Goal: Navigation & Orientation: Find specific page/section

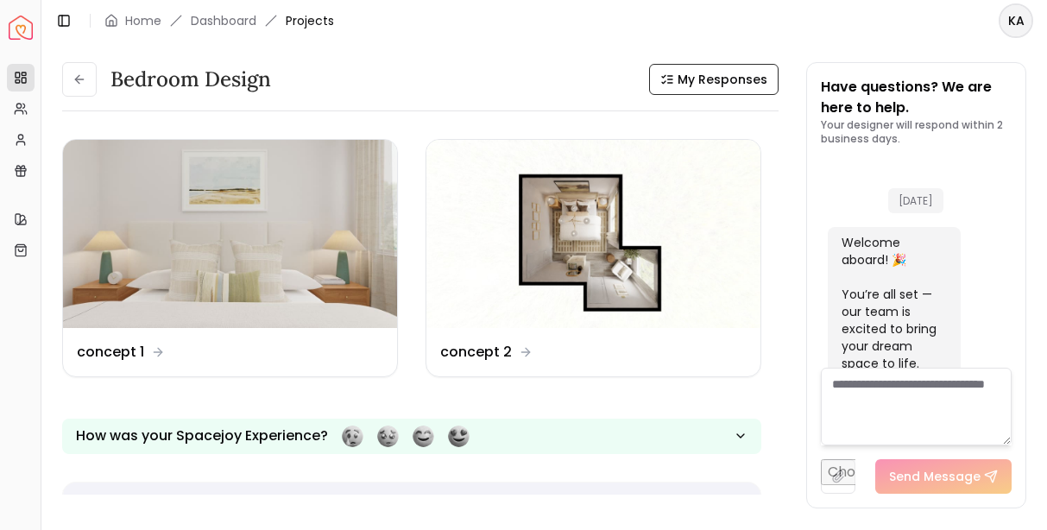
scroll to position [3734, 0]
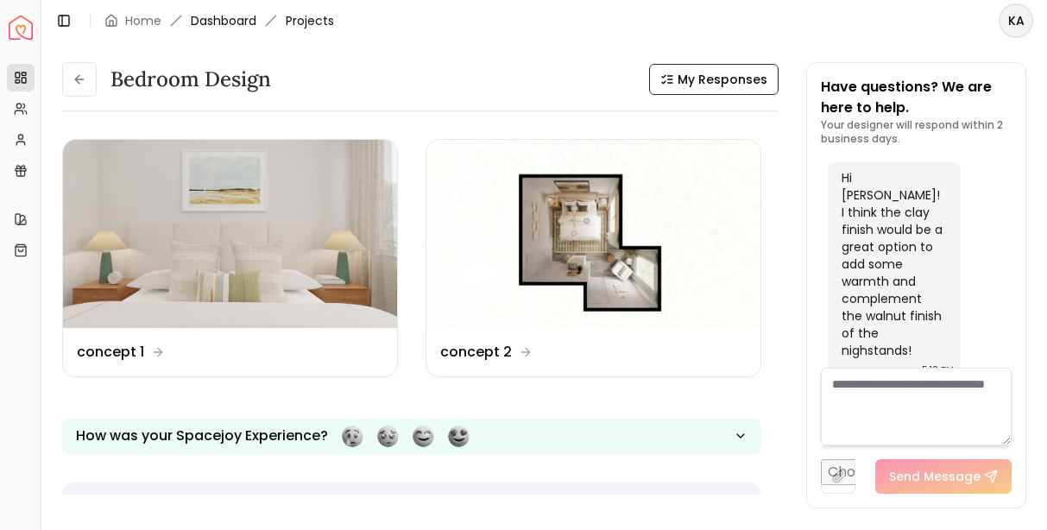
click at [235, 23] on link "Dashboard" at bounding box center [224, 20] width 66 height 17
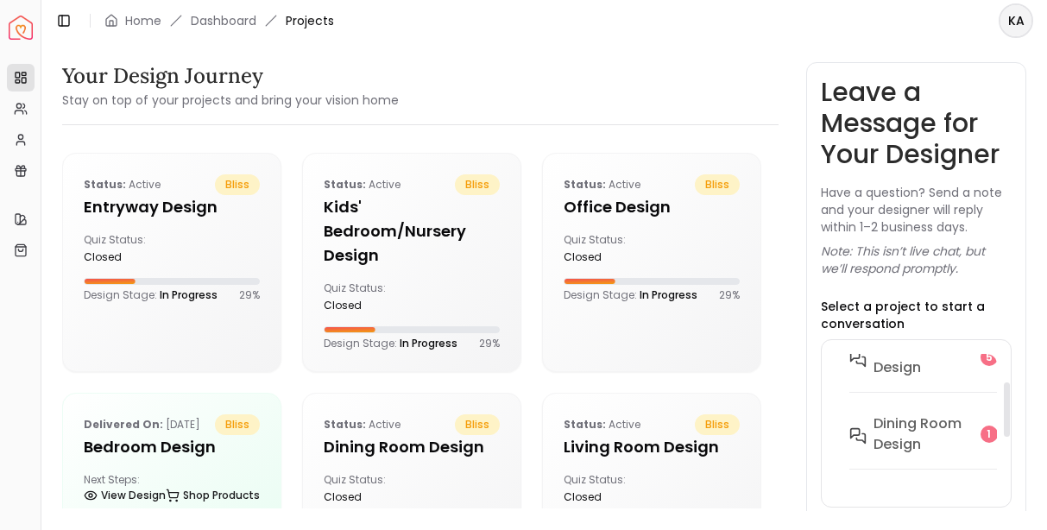
scroll to position [280, 0]
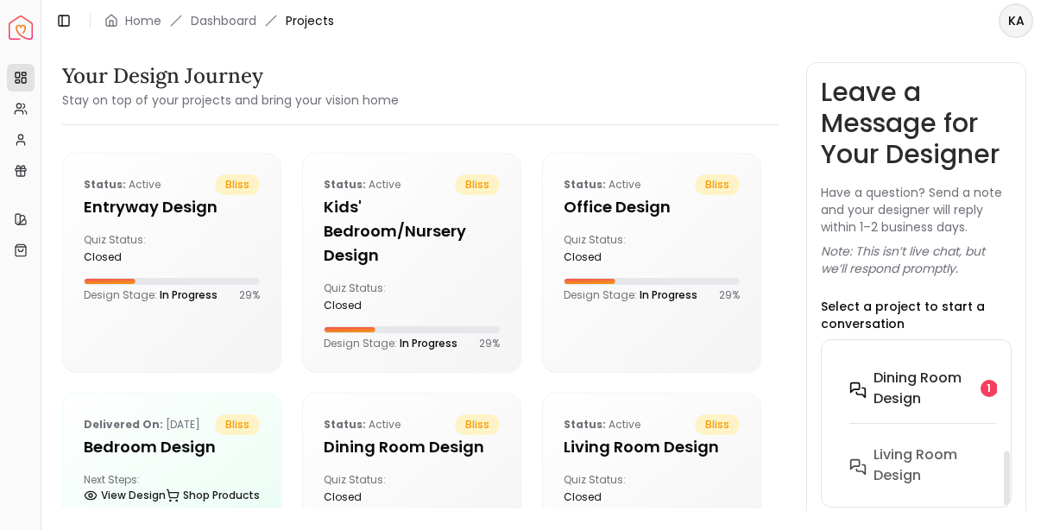
click at [906, 389] on h6 "Dining Room design" at bounding box center [924, 388] width 100 height 41
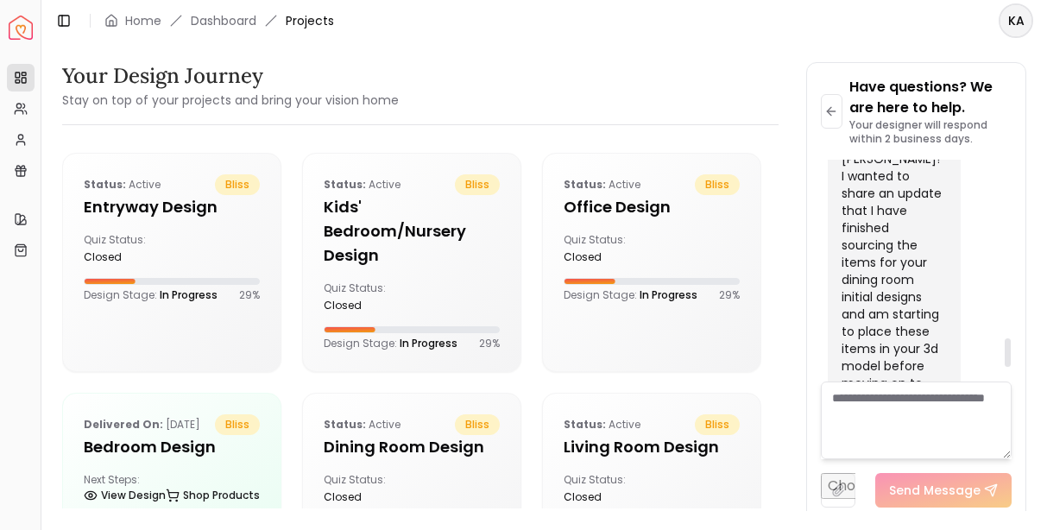
scroll to position [1491, 0]
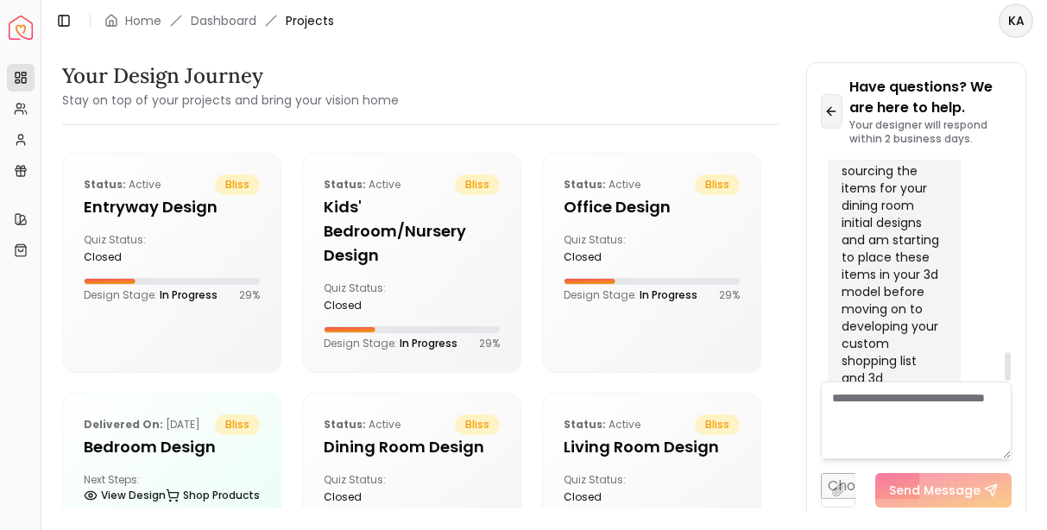
click at [836, 115] on icon at bounding box center [831, 111] width 14 height 14
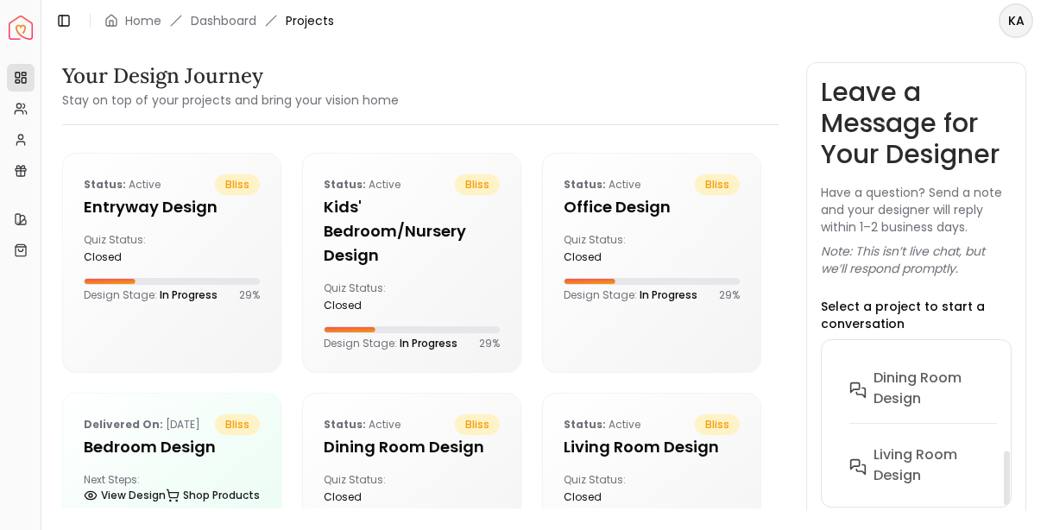
scroll to position [166, 0]
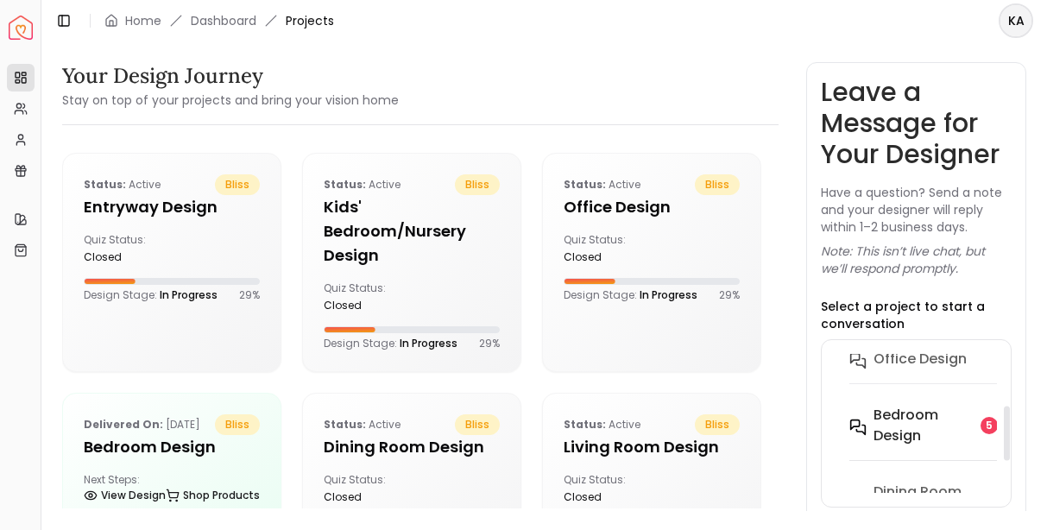
click at [892, 429] on h6 "Bedroom design" at bounding box center [924, 425] width 100 height 41
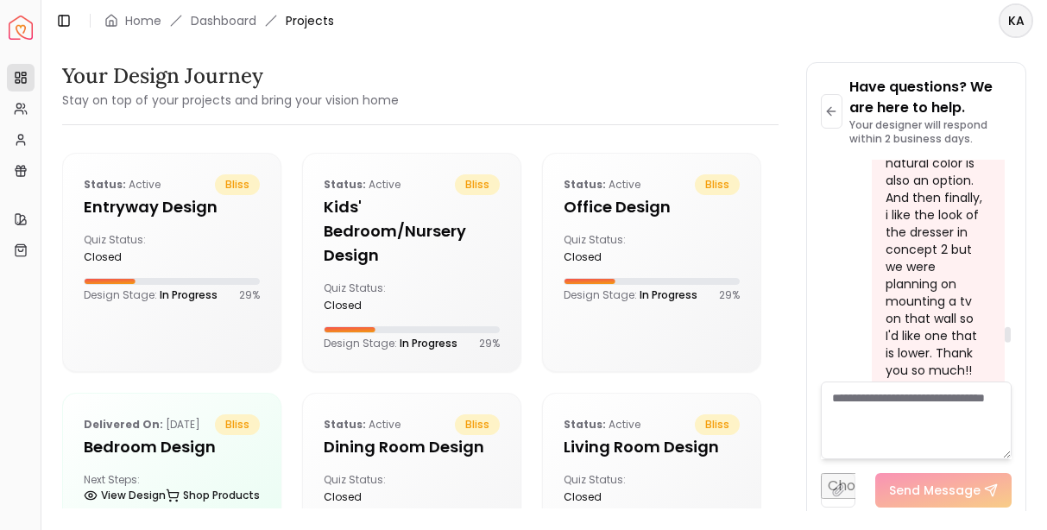
scroll to position [3762, 0]
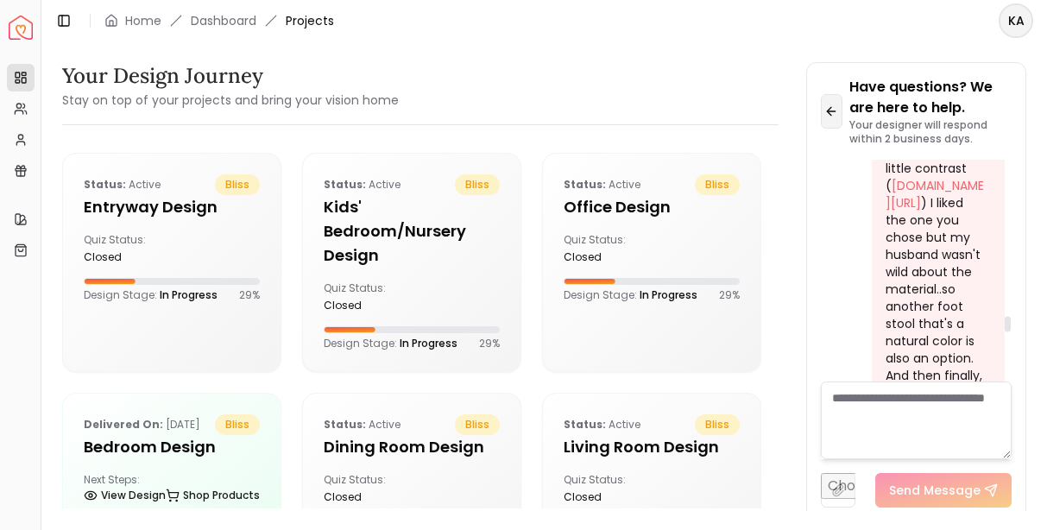
click at [834, 111] on icon at bounding box center [832, 111] width 8 height 0
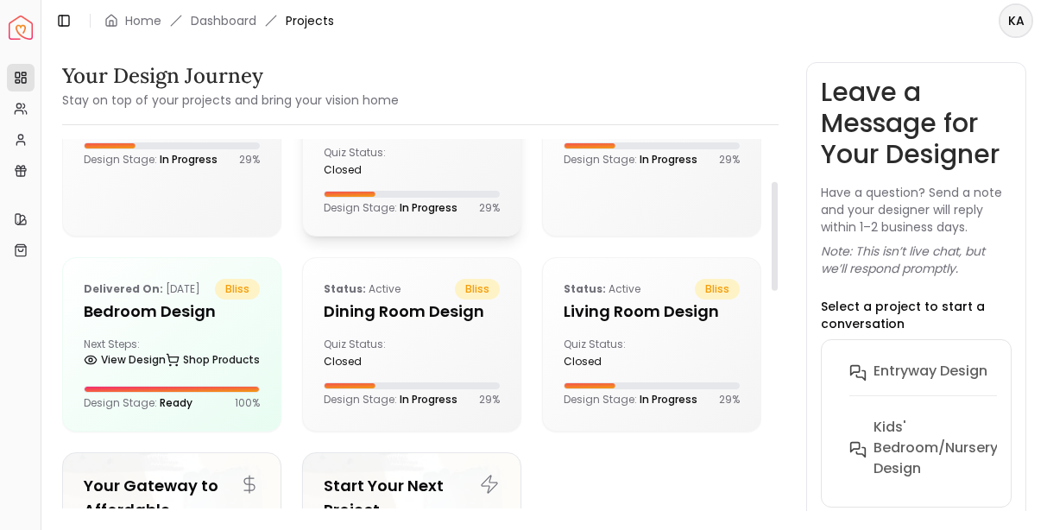
scroll to position [167, 0]
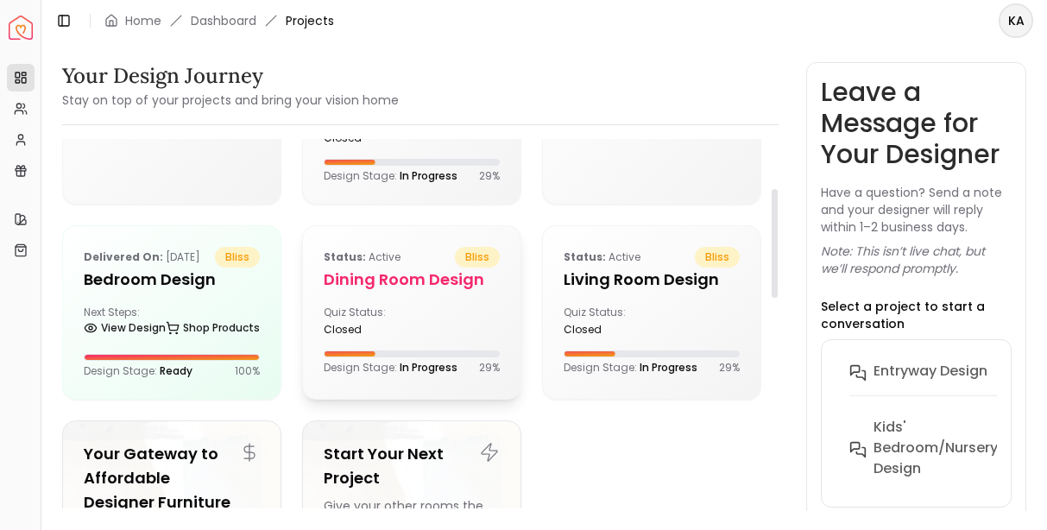
click at [361, 300] on div "Status: active bliss Dining Room design Quiz Status: closed Design Stage: In Pr…" at bounding box center [412, 310] width 218 height 169
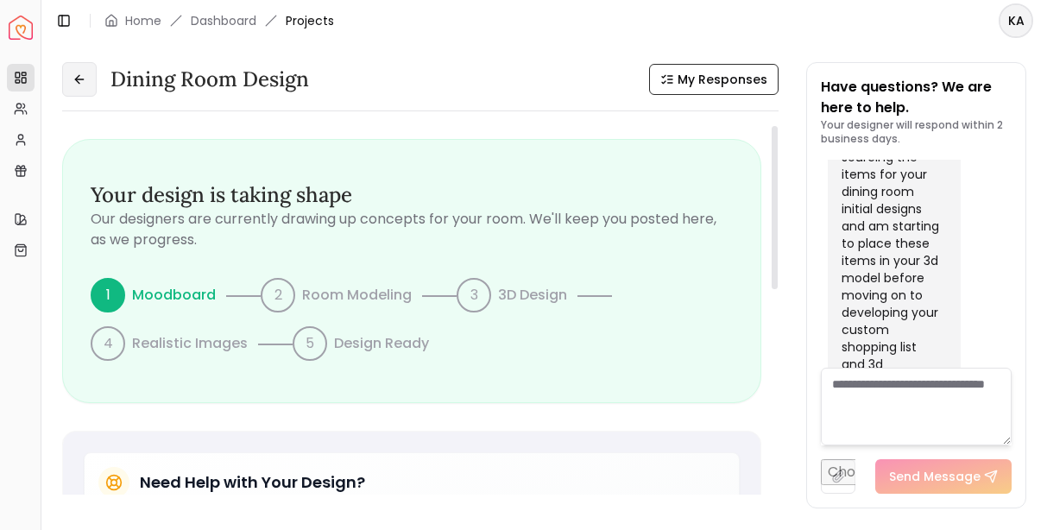
click at [85, 82] on icon at bounding box center [80, 80] width 14 height 14
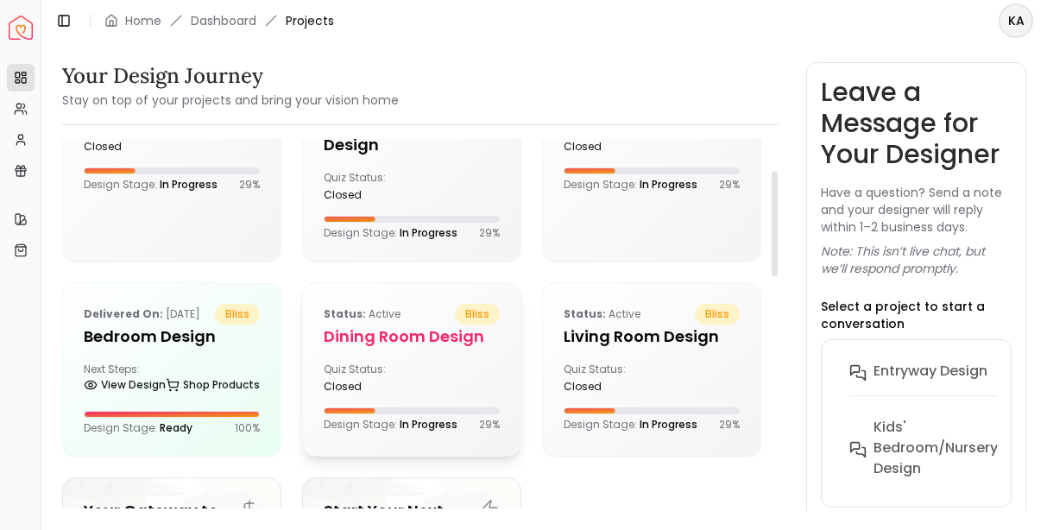
scroll to position [109, 0]
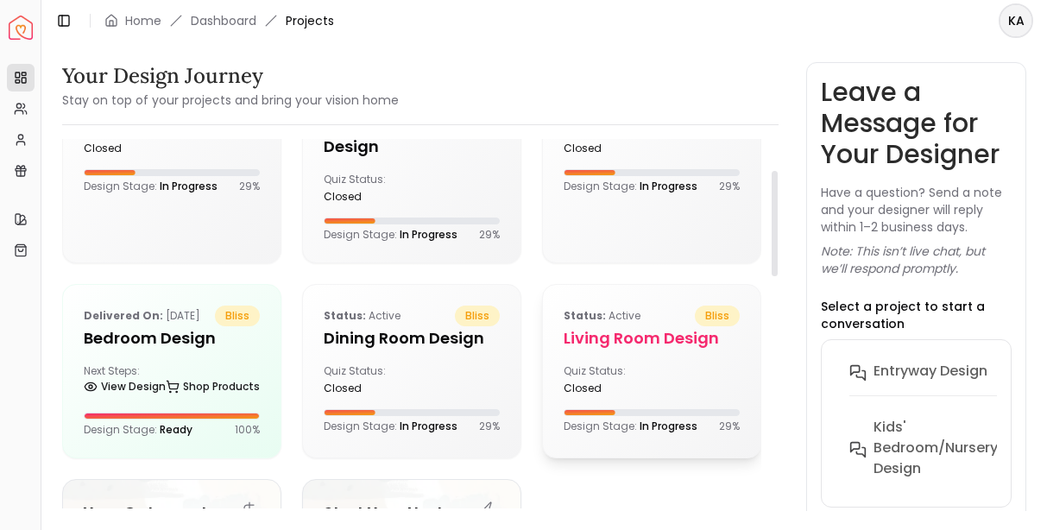
click at [656, 341] on h5 "Living Room design" at bounding box center [652, 338] width 176 height 24
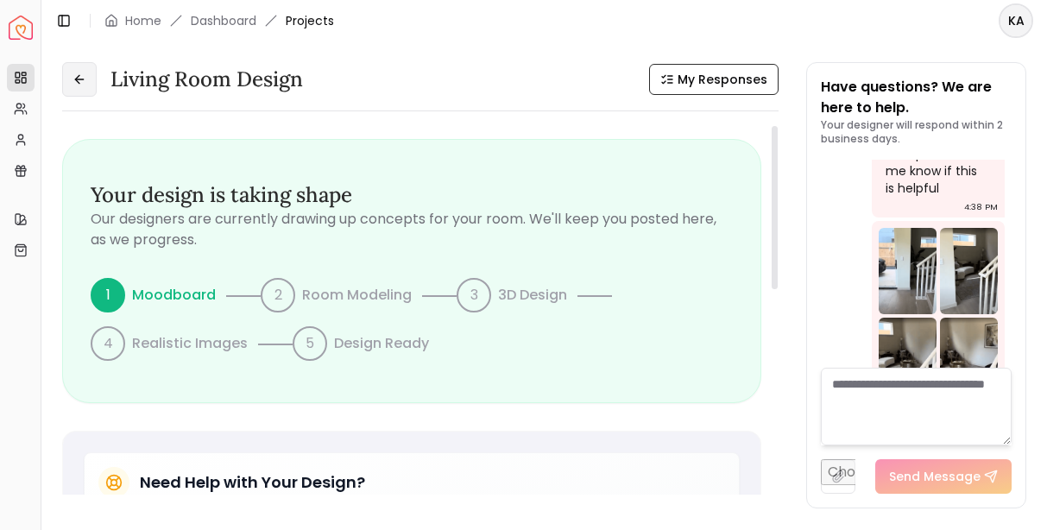
click at [91, 95] on button at bounding box center [79, 79] width 35 height 35
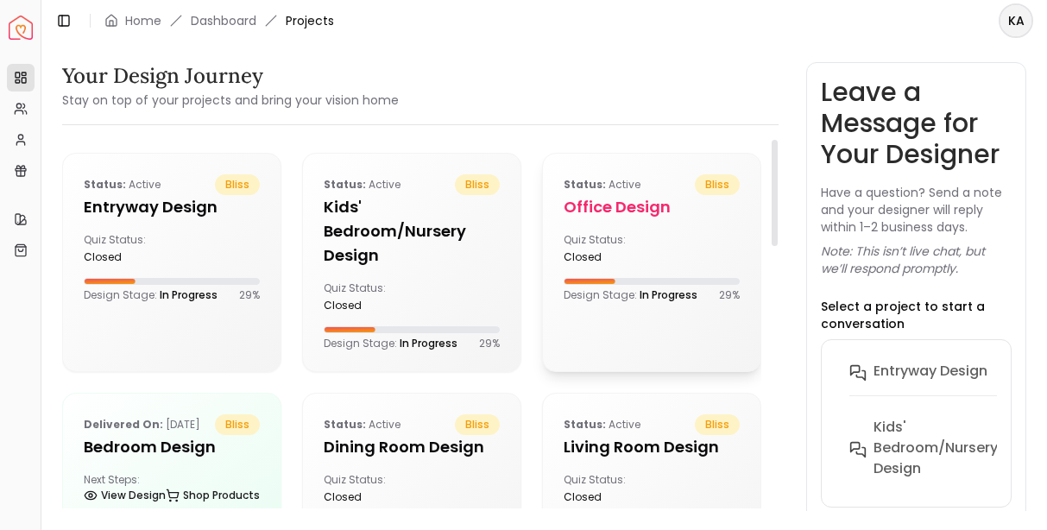
click at [613, 257] on div "closed" at bounding box center [604, 257] width 81 height 14
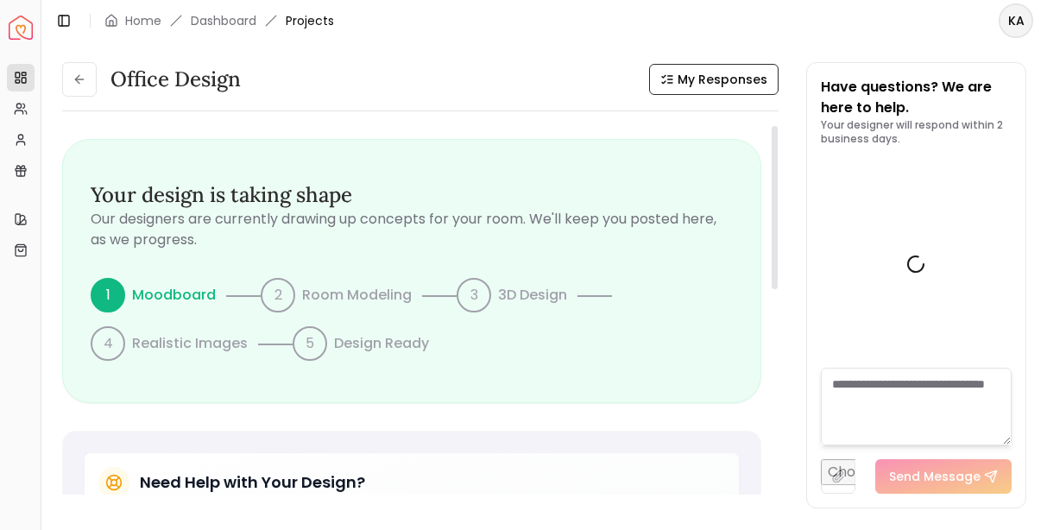
scroll to position [1052, 0]
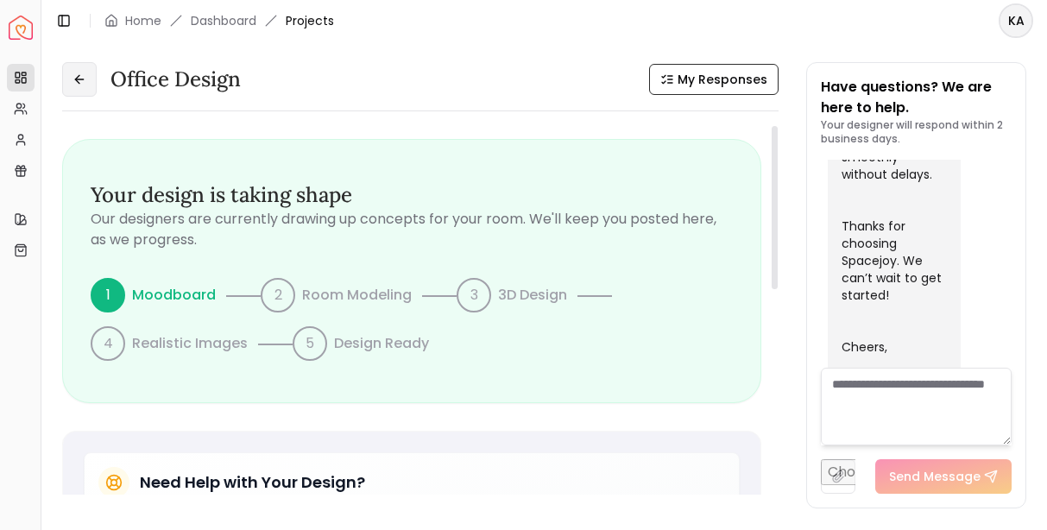
click at [82, 86] on button at bounding box center [79, 79] width 35 height 35
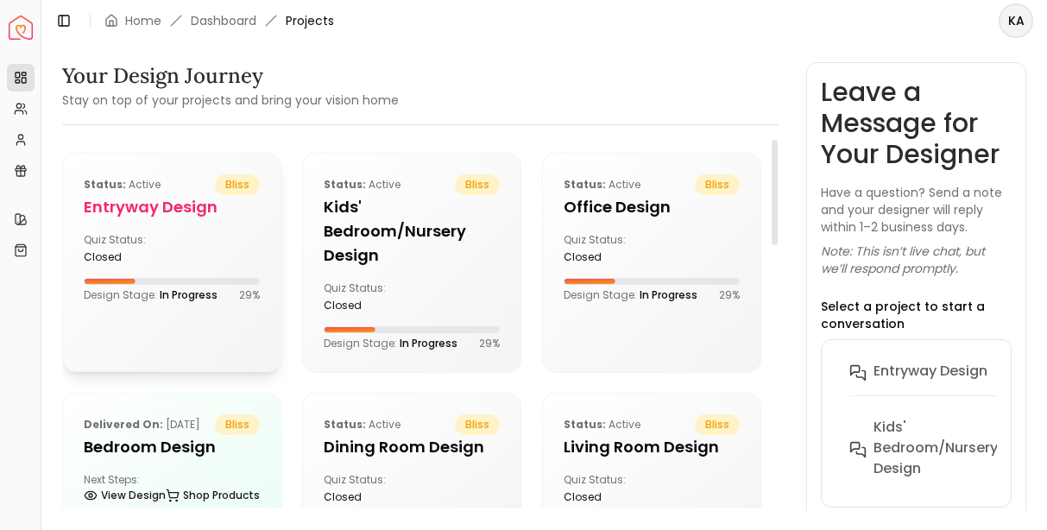
click at [144, 268] on div "Status: active bliss entryway design Quiz Status: closed Design Stage: In Progr…" at bounding box center [172, 238] width 218 height 169
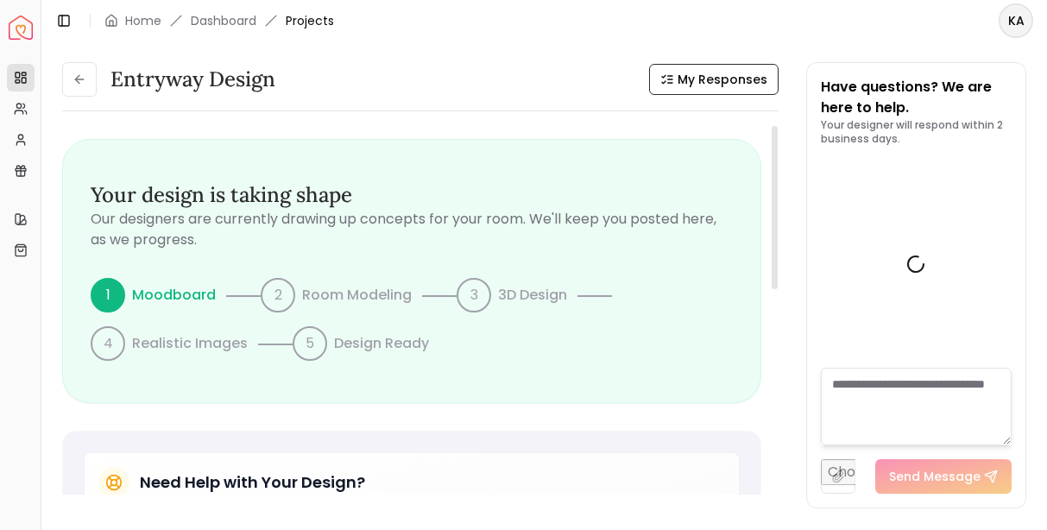
scroll to position [1052, 0]
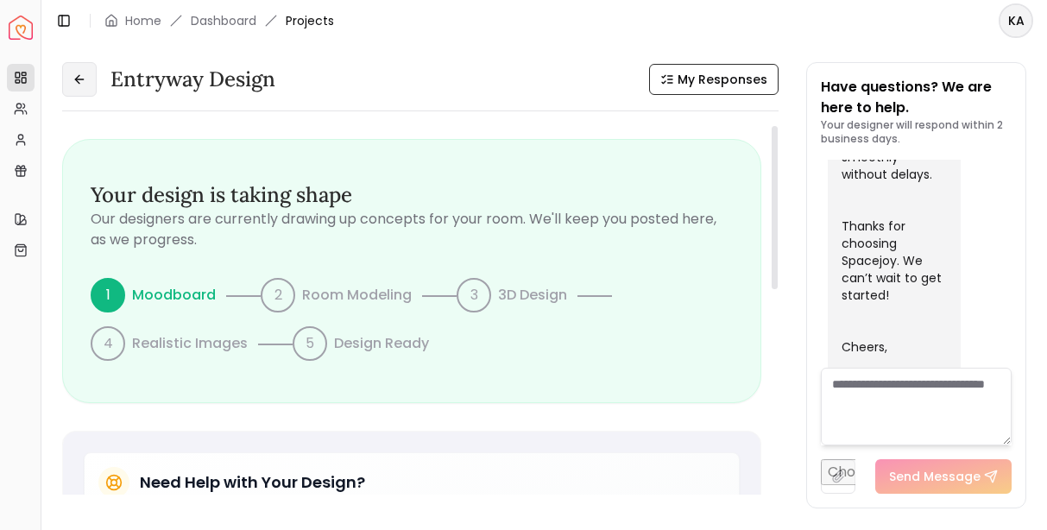
click at [73, 88] on button at bounding box center [79, 79] width 35 height 35
